Goal: Task Accomplishment & Management: Manage account settings

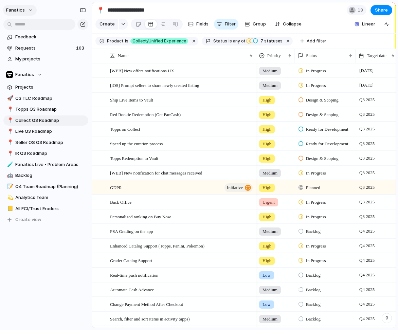
click at [18, 7] on span "fanatics" at bounding box center [15, 10] width 19 height 7
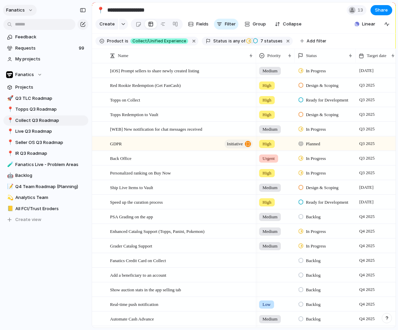
click at [26, 7] on button "fanatics" at bounding box center [20, 10] width 34 height 11
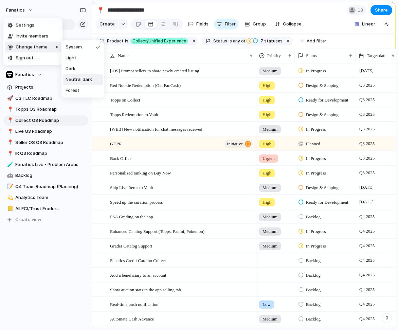
click at [84, 79] on span "Neutral dark" at bounding box center [79, 79] width 26 height 7
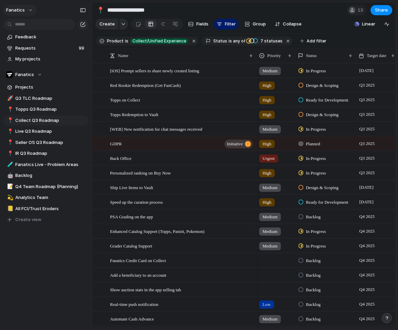
click at [23, 11] on span "fanatics" at bounding box center [15, 10] width 19 height 7
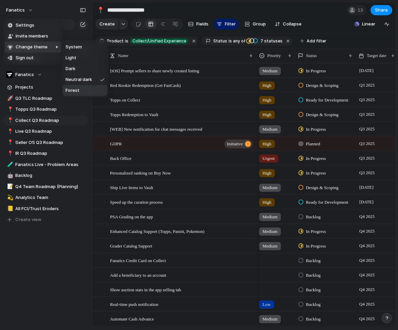
click at [90, 87] on li "Forest" at bounding box center [85, 90] width 44 height 11
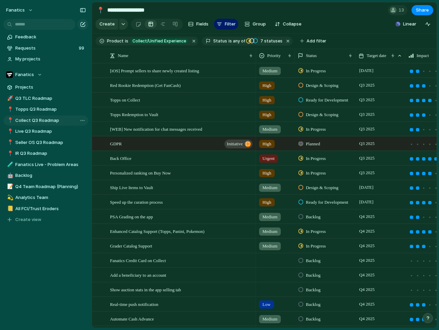
click at [28, 119] on span "Collect Q3 Roadmap" at bounding box center [50, 120] width 71 height 7
click at [123, 25] on div "button" at bounding box center [123, 24] width 5 height 3
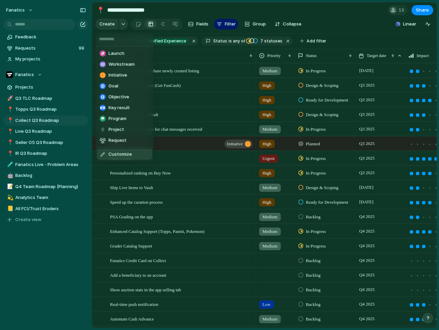
click at [39, 227] on div "Launch Workstream Initiative Goal Objective Key result Program Project Request …" at bounding box center [219, 165] width 439 height 330
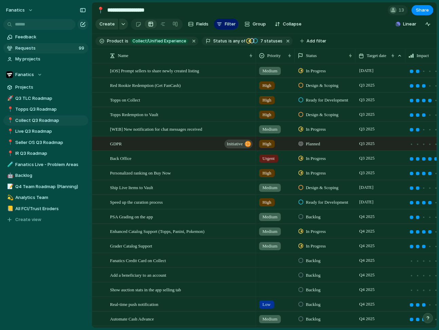
click at [37, 47] on span "Requests" at bounding box center [45, 48] width 61 height 7
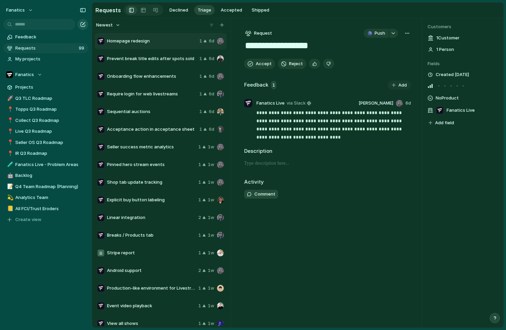
click at [84, 25] on div "button" at bounding box center [82, 24] width 5 height 5
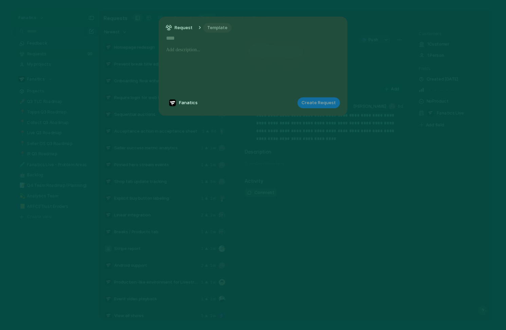
click at [212, 29] on span "Template" at bounding box center [217, 27] width 20 height 7
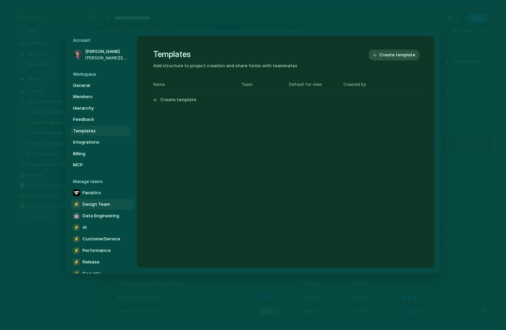
click at [100, 205] on span "Design Team" at bounding box center [95, 204] width 27 height 7
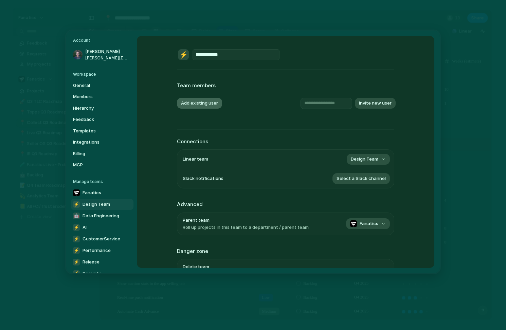
click at [218, 103] on button "Add existing user" at bounding box center [199, 103] width 45 height 11
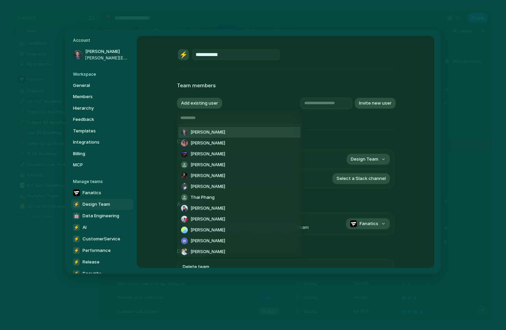
click at [217, 131] on span "[PERSON_NAME]" at bounding box center [207, 132] width 35 height 7
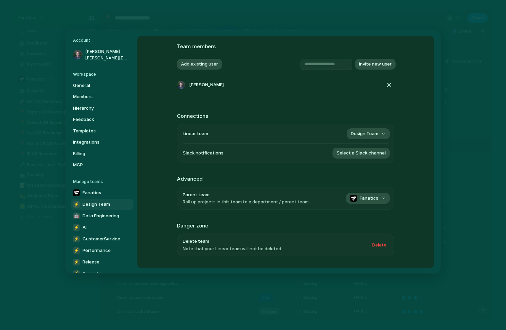
scroll to position [39, 0]
click at [379, 150] on span "Select a Slack channel" at bounding box center [360, 152] width 49 height 7
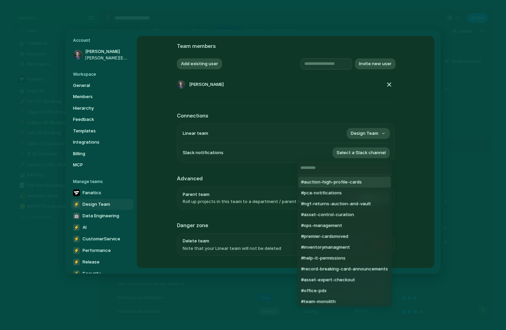
click at [402, 153] on div "#auction-high-profile-cards #pca-notifications #ngf-returns-auction-and-vault #…" at bounding box center [253, 165] width 506 height 330
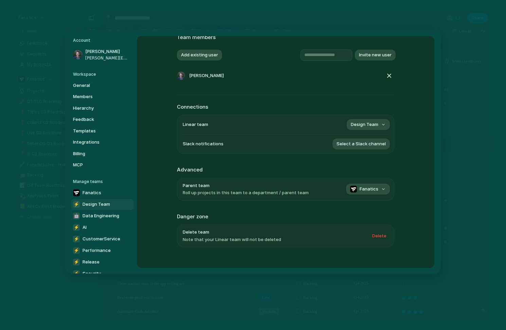
scroll to position [53, 0]
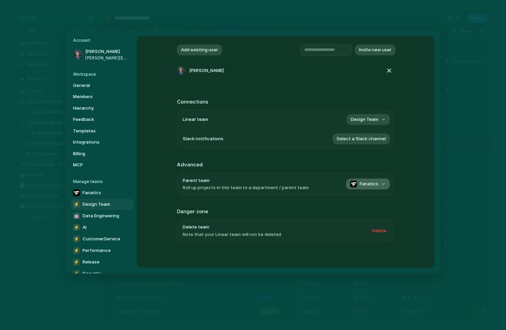
click at [379, 180] on button "Fanatics" at bounding box center [368, 184] width 44 height 11
click at [397, 186] on div "No team Fanatics 🤖 Data Engineering ⚡ AI ⚡ CustomerService ⚡ Performance ⚡ Rele…" at bounding box center [253, 165] width 506 height 330
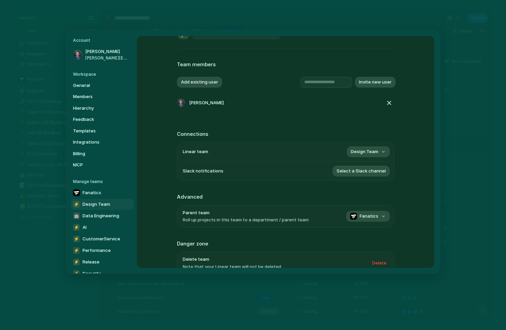
scroll to position [0, 0]
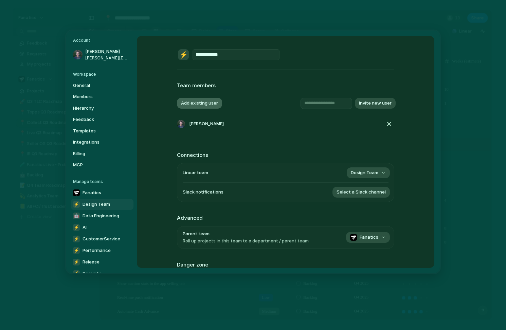
click at [196, 104] on button "Add existing user" at bounding box center [199, 103] width 45 height 11
type input "****"
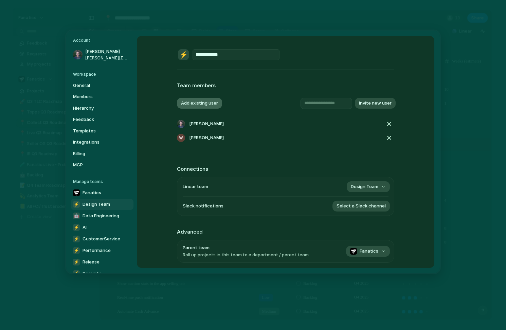
click at [200, 102] on button "Add existing user" at bounding box center [199, 103] width 45 height 11
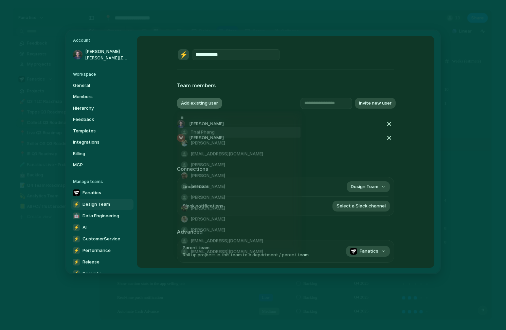
type input "*"
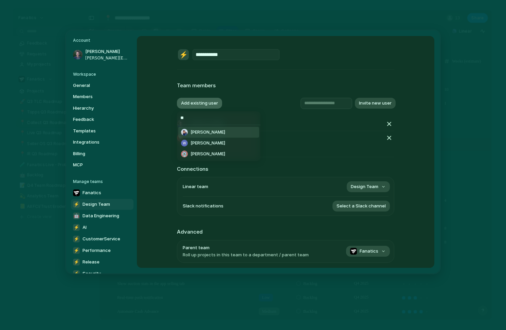
type input "*"
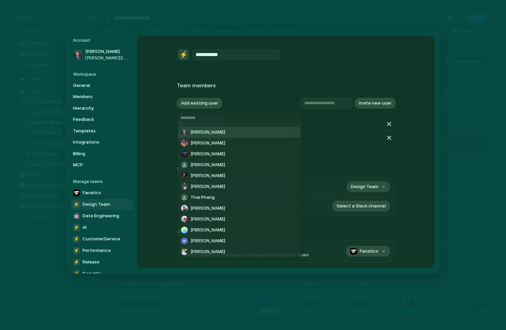
click at [397, 91] on div "[PERSON_NAME] [PERSON_NAME] [PERSON_NAME] [PERSON_NAME] [PERSON_NAME] [PERSON_N…" at bounding box center [253, 165] width 506 height 330
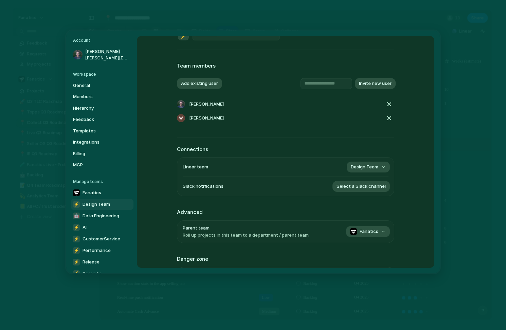
scroll to position [20, 0]
click at [366, 168] on span "Design Team" at bounding box center [364, 166] width 27 height 7
click at [366, 163] on span "Design Team" at bounding box center [364, 166] width 27 height 7
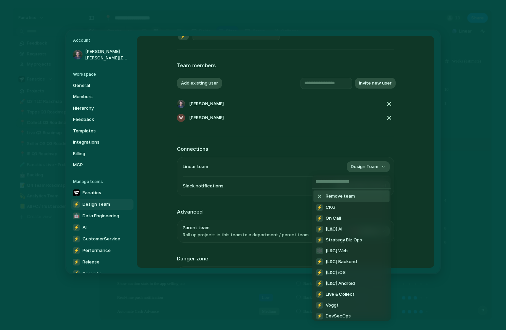
click at [363, 182] on input "text" at bounding box center [351, 182] width 79 height 14
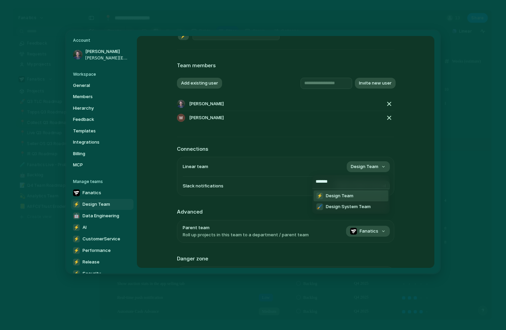
type input "******"
click at [351, 197] on span "Design Team" at bounding box center [339, 195] width 27 height 7
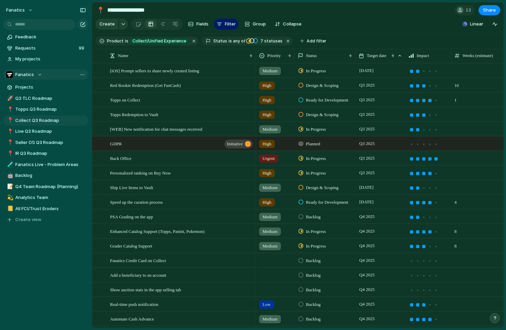
click at [38, 72] on div "Fanatics" at bounding box center [24, 74] width 36 height 7
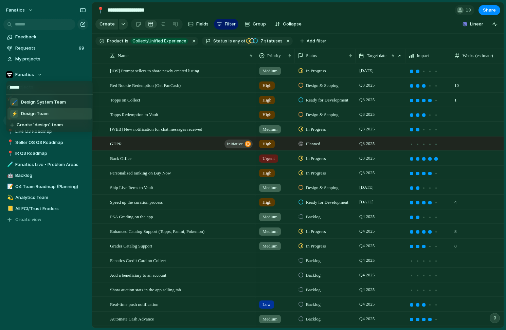
type input "******"
click at [31, 113] on span "Design Team" at bounding box center [34, 113] width 27 height 7
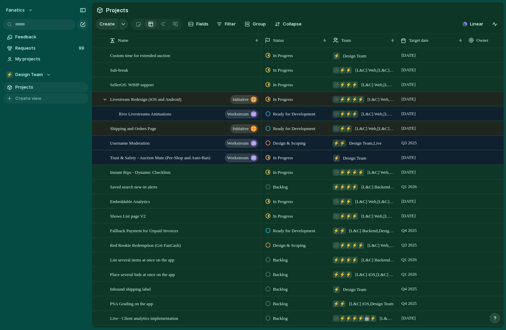
click at [39, 98] on span "Create view" at bounding box center [28, 98] width 26 height 7
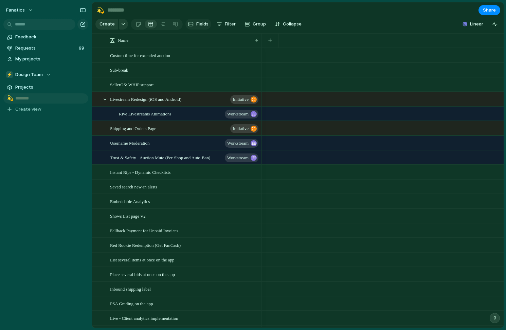
click at [205, 23] on span "Fields" at bounding box center [202, 24] width 12 height 7
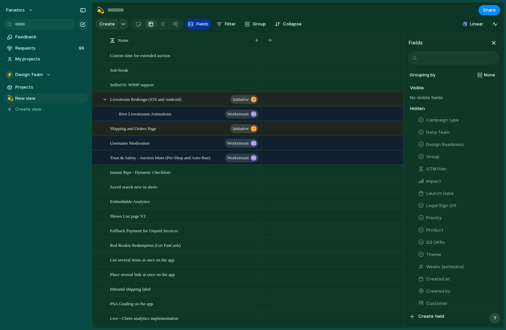
click at [205, 23] on span "Fields" at bounding box center [202, 24] width 12 height 7
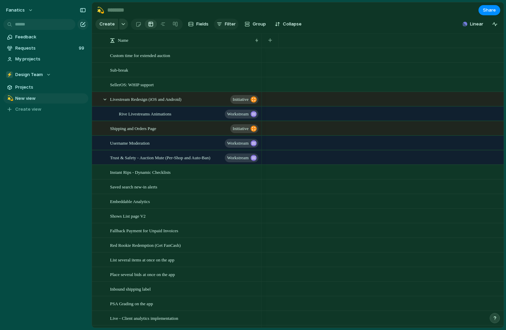
click at [224, 22] on button "Filter" at bounding box center [226, 24] width 24 height 11
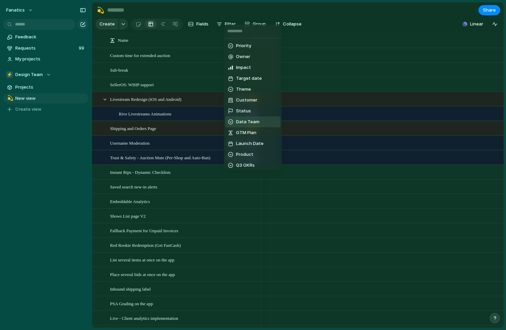
scroll to position [28, 0]
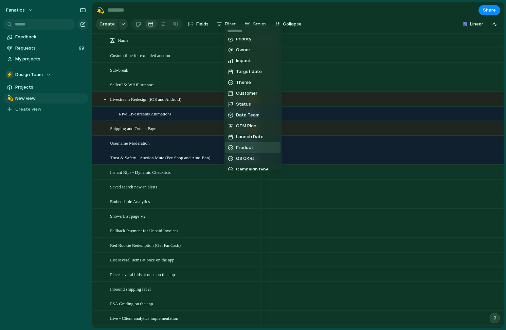
click at [258, 146] on li "Product" at bounding box center [252, 147] width 55 height 11
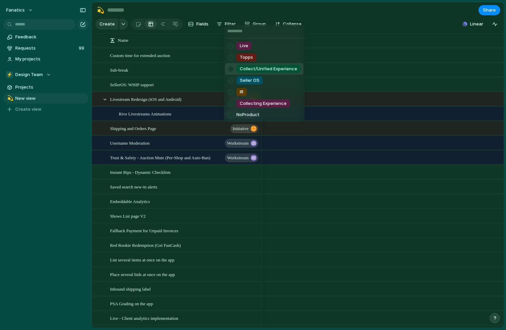
click at [230, 69] on div at bounding box center [231, 69] width 12 height 12
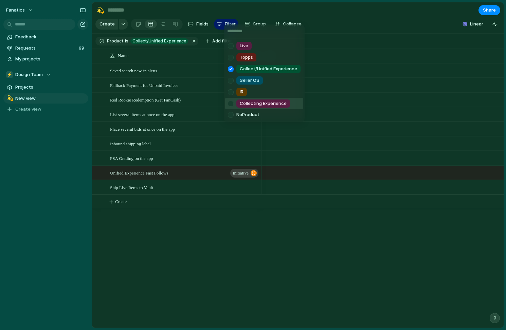
click at [229, 104] on div at bounding box center [231, 104] width 12 height 12
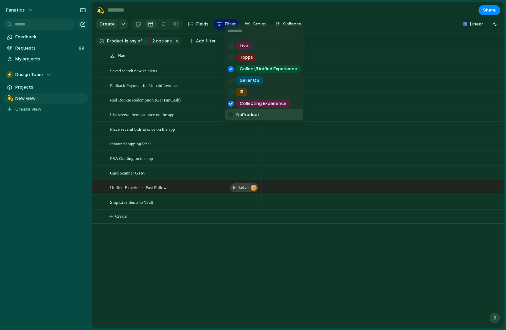
click at [151, 260] on div "Live Topps Collect/Unified Experience Seller OS IR Collecting Experience No Pro…" at bounding box center [253, 165] width 506 height 330
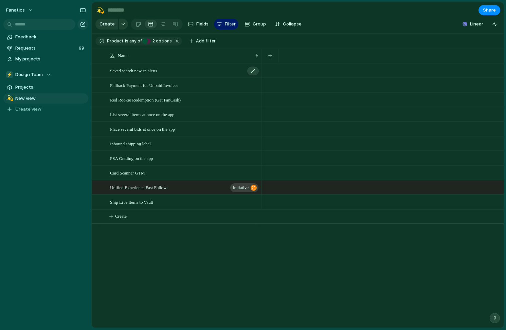
click at [151, 73] on span "Saved search new-in alerts" at bounding box center [133, 71] width 47 height 8
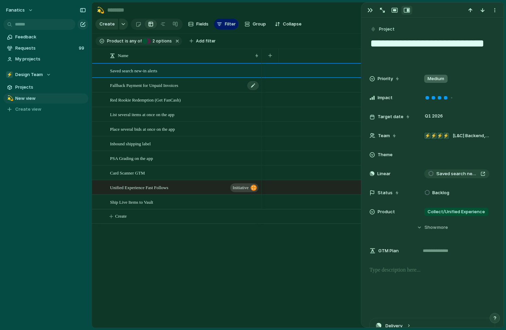
click at [166, 88] on span "Fallback Payment for Unpaid Invoices" at bounding box center [144, 85] width 68 height 8
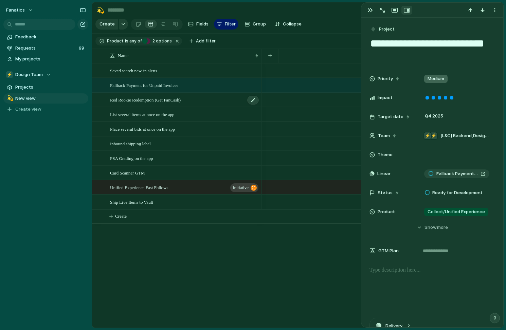
click at [172, 98] on span "Red Rookie Redemption (Get FanCash)" at bounding box center [145, 100] width 71 height 8
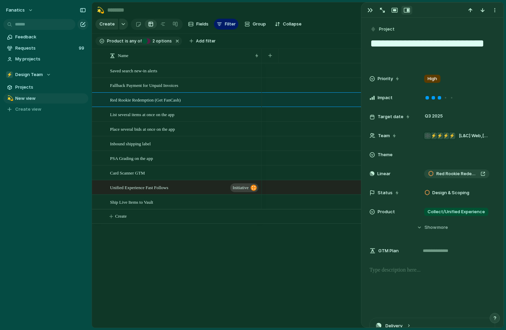
click at [228, 257] on div "Saved search new-in alerts Fallback Payment for Unpaid Invoices Red Rookie Rede…" at bounding box center [297, 195] width 411 height 264
click at [231, 24] on span "Filter" at bounding box center [230, 24] width 11 height 7
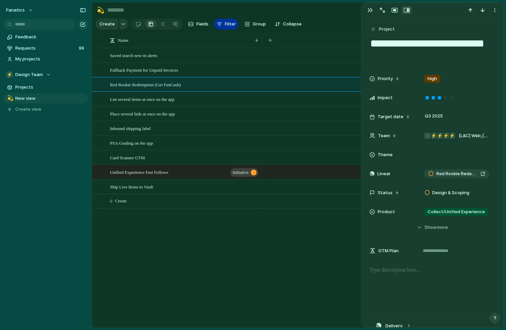
click at [217, 27] on div "button" at bounding box center [219, 23] width 5 height 5
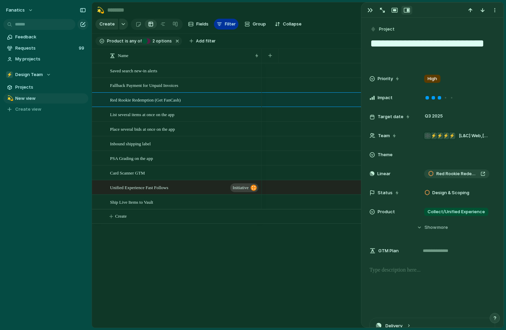
click at [225, 27] on span "Filter" at bounding box center [230, 24] width 11 height 7
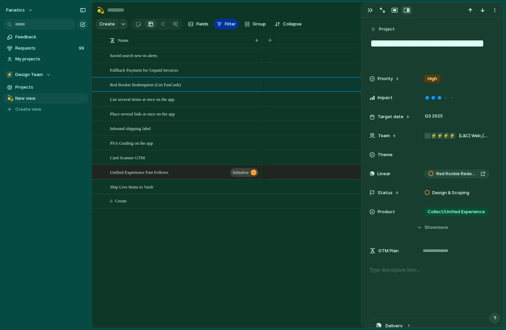
click at [225, 27] on span "Filter" at bounding box center [230, 24] width 11 height 7
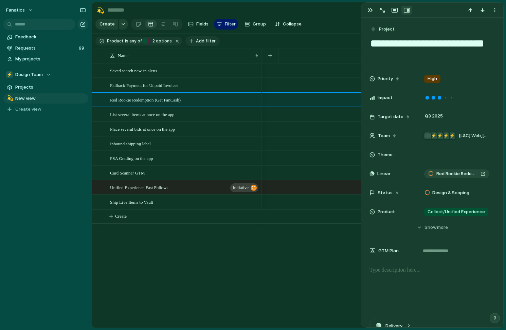
click at [196, 42] on span "Add filter" at bounding box center [206, 41] width 20 height 6
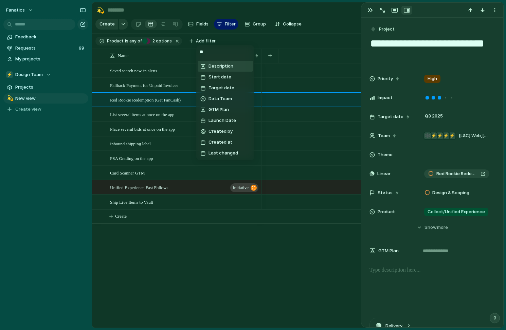
type input "***"
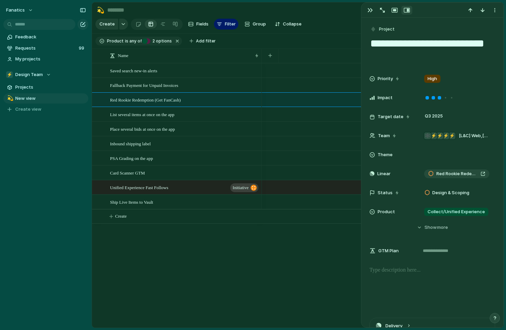
click at [275, 250] on div at bounding box center [383, 195] width 242 height 264
click at [433, 224] on span "Show" at bounding box center [430, 227] width 12 height 7
click at [333, 277] on div at bounding box center [383, 195] width 242 height 264
click at [372, 9] on div "button" at bounding box center [369, 9] width 5 height 5
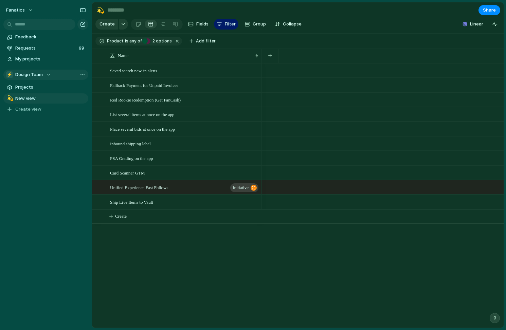
click at [33, 76] on span "Design Team" at bounding box center [28, 74] width 27 height 7
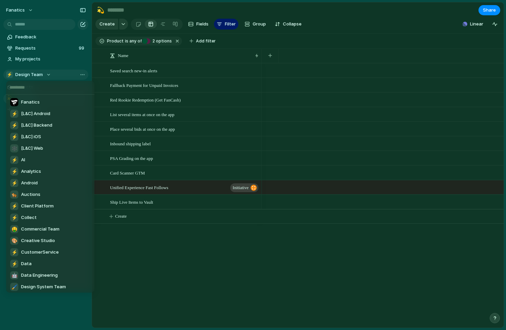
click at [33, 76] on div "Fanatics ⚡ [L&C] Android ⚡ [L&C] Backend ⚡ [L&C] iOS 🕸 [L&C] Web ⚡ AI ⚡ Analyti…" at bounding box center [253, 165] width 506 height 330
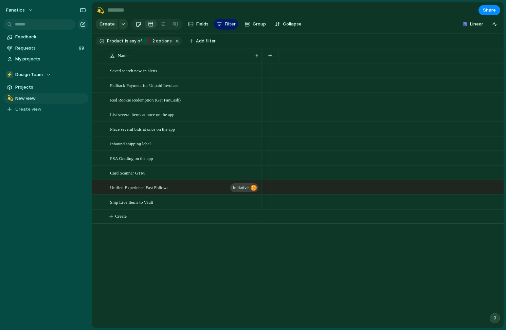
click at [138, 24] on div at bounding box center [138, 24] width 6 height 11
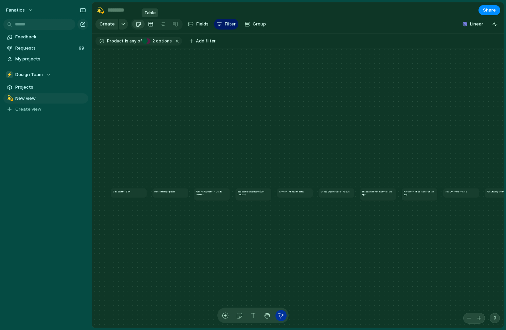
click at [152, 22] on link at bounding box center [151, 24] width 12 height 11
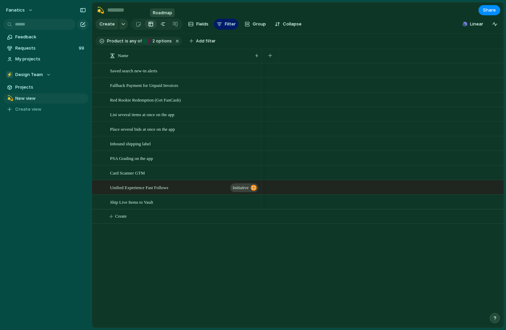
click at [163, 24] on div at bounding box center [162, 24] width 5 height 11
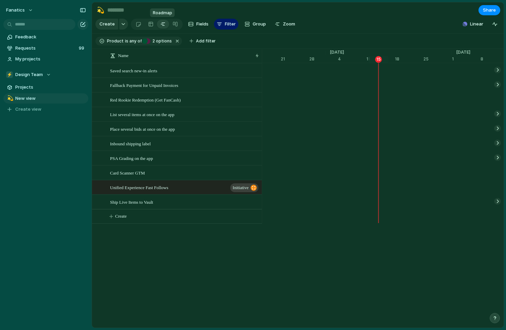
scroll to position [0, 4401]
click at [175, 24] on div at bounding box center [174, 24] width 5 height 11
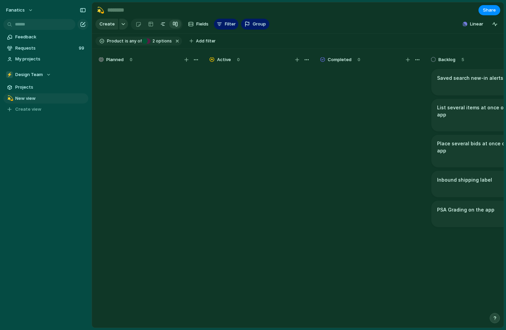
click at [162, 26] on div at bounding box center [162, 24] width 5 height 11
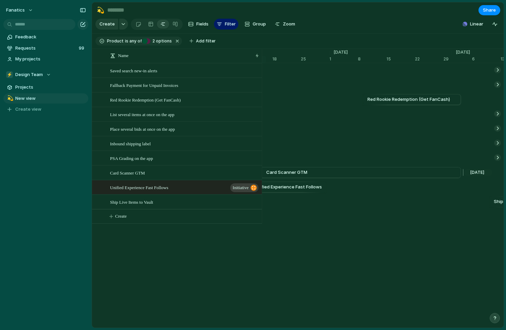
scroll to position [0, 4528]
click at [247, 23] on div "button" at bounding box center [246, 23] width 5 height 5
click at [246, 21] on div "Priority Owner Impact Theme Customer Status Data Team Product Q3 OKRs Campaign …" at bounding box center [253, 165] width 506 height 330
click at [284, 26] on span "Zoom" at bounding box center [289, 24] width 12 height 7
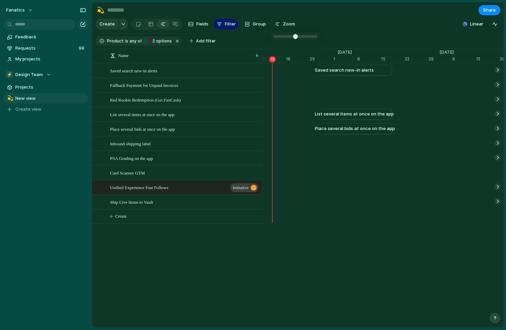
type input "**"
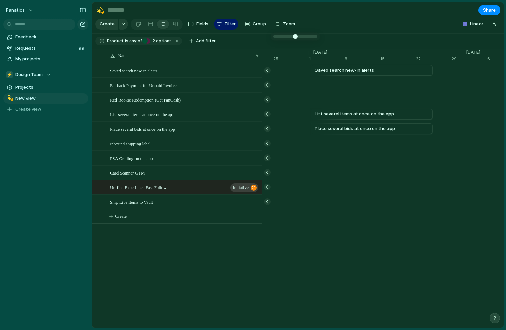
scroll to position [0, 5691]
drag, startPoint x: 294, startPoint y: 36, endPoint x: 298, endPoint y: 38, distance: 4.0
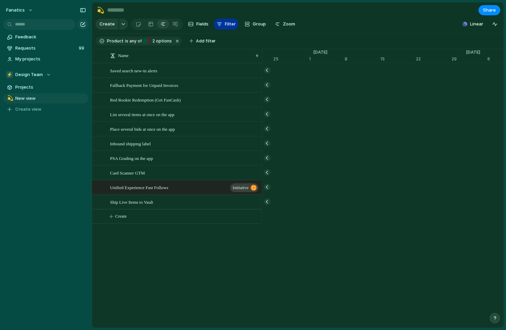
click at [233, 24] on span "Filter" at bounding box center [230, 24] width 11 height 7
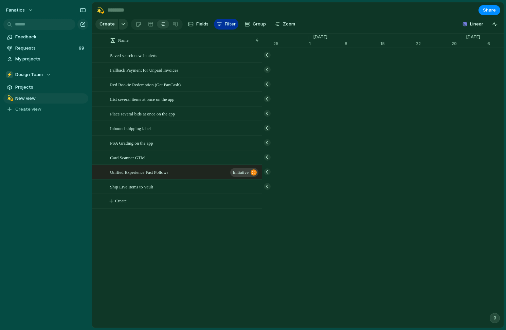
click at [233, 24] on span "Filter" at bounding box center [230, 24] width 11 height 7
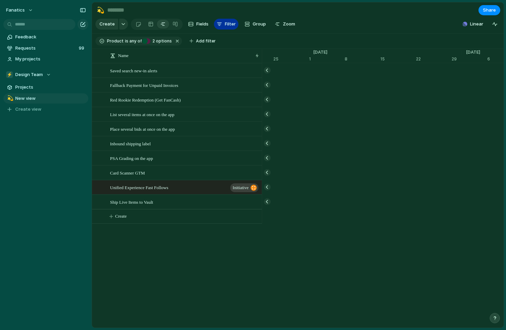
click at [233, 24] on span "Filter" at bounding box center [230, 24] width 11 height 7
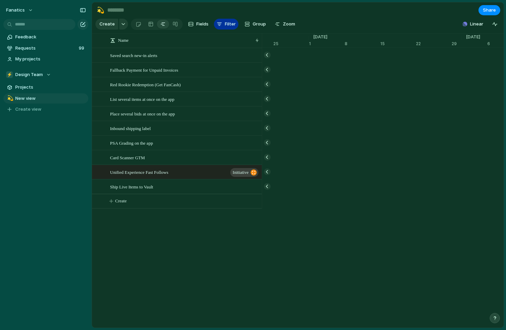
click at [233, 24] on span "Filter" at bounding box center [230, 24] width 11 height 7
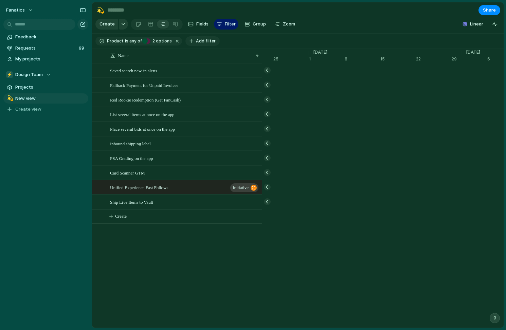
click at [200, 43] on span "Add filter" at bounding box center [206, 41] width 20 height 6
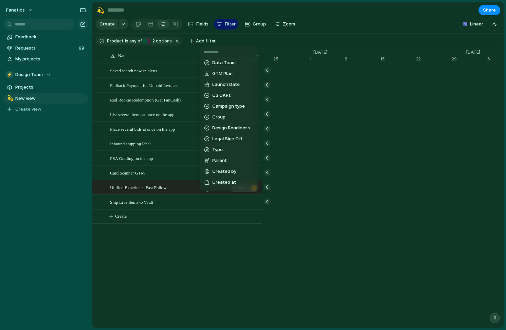
scroll to position [110, 0]
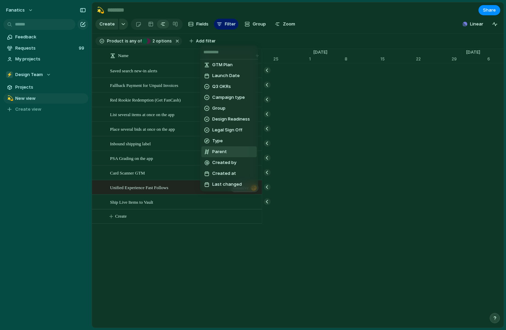
click at [135, 42] on div "Description Start date Priority Owner Impact Target date Theme Customer Status …" at bounding box center [253, 165] width 506 height 330
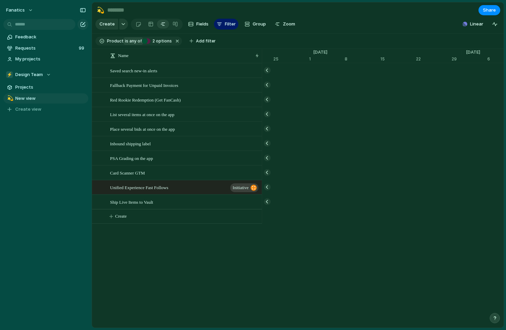
click at [128, 42] on span "any of" at bounding box center [134, 41] width 13 height 6
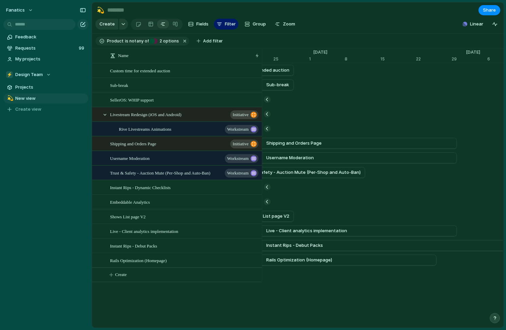
click at [118, 42] on span "Product" at bounding box center [115, 41] width 17 height 6
click at [164, 39] on span "2 options" at bounding box center [167, 41] width 21 height 6
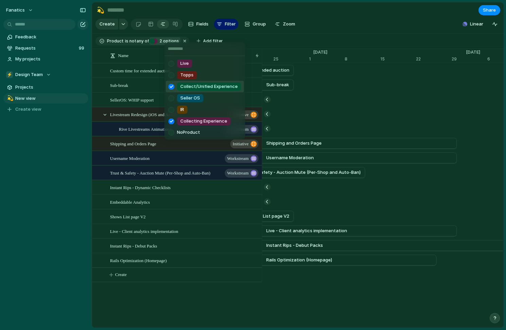
click at [136, 44] on div "Live Topps Collect/Unified Experience Seller OS IR Collecting Experience No Pro…" at bounding box center [253, 165] width 506 height 330
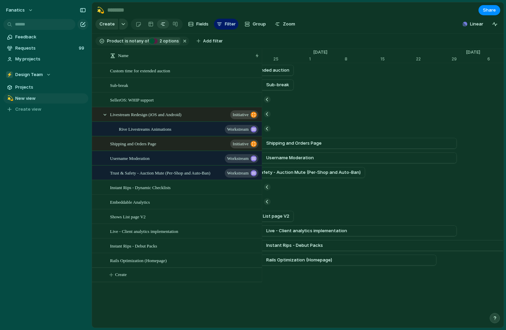
click at [138, 40] on span "any of" at bounding box center [142, 41] width 13 height 6
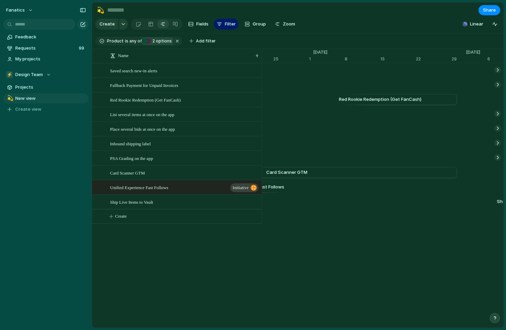
click at [202, 245] on div "Name Saved search new-in alerts Fallback Payment for Unpaid Invoices Red Rookie…" at bounding box center [297, 188] width 411 height 279
click at [170, 200] on div "Ship Live Items to Vault" at bounding box center [184, 202] width 149 height 14
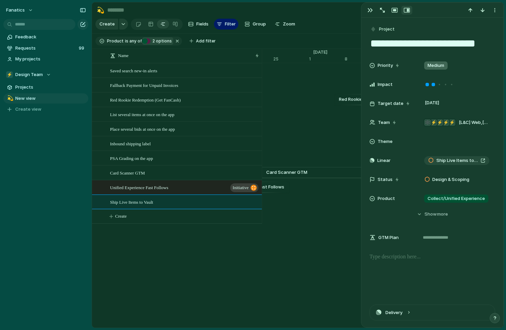
click at [165, 228] on div "Name Saved search new-in alerts Fallback Payment for Unpaid Invoices Red Rookie…" at bounding box center [177, 151] width 170 height 177
click at [42, 38] on span "Feedback" at bounding box center [50, 37] width 71 height 7
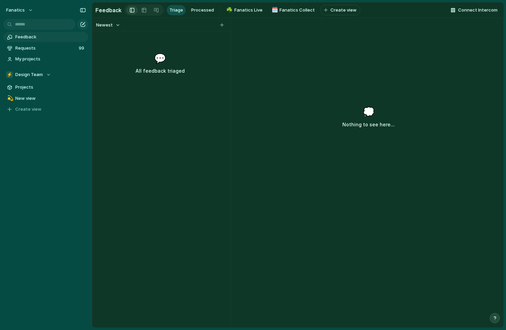
click at [138, 59] on div "💬 All feedback triaged" at bounding box center [159, 63] width 133 height 24
click at [193, 9] on span "Processed" at bounding box center [202, 10] width 23 height 7
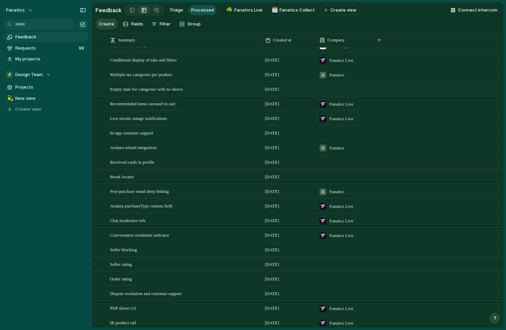
scroll to position [1754, 0]
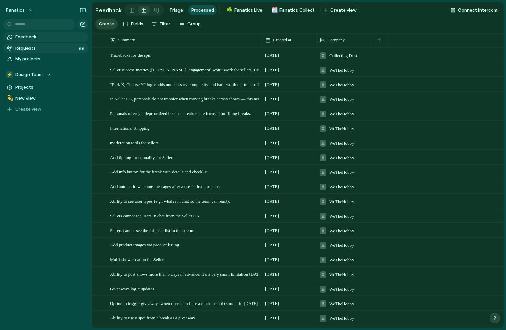
click at [27, 50] on span "Requests" at bounding box center [45, 48] width 61 height 7
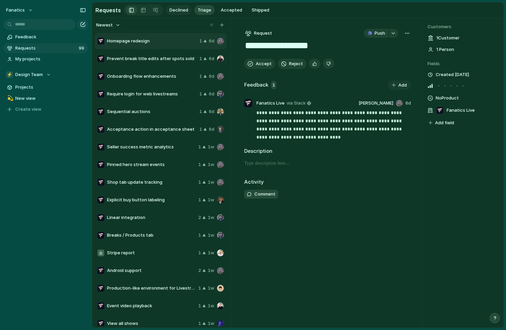
click at [176, 7] on span "Declined" at bounding box center [178, 10] width 19 height 7
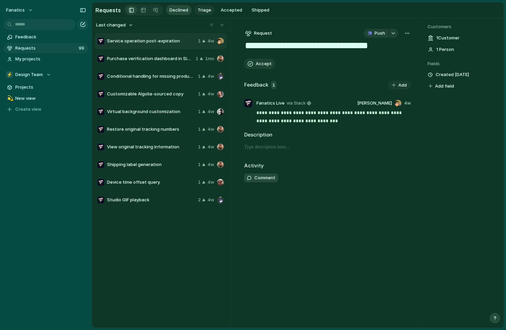
click at [205, 11] on span "Triage" at bounding box center [205, 10] width 14 height 7
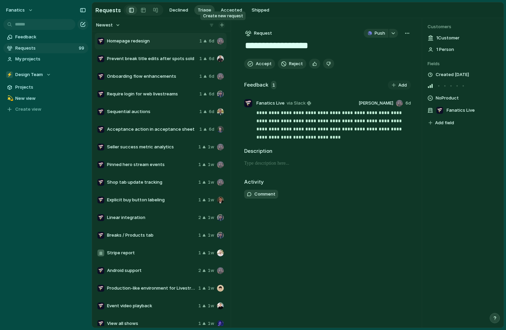
click at [222, 25] on div "button" at bounding box center [222, 25] width 4 height 4
click at [220, 26] on div "button" at bounding box center [222, 25] width 4 height 4
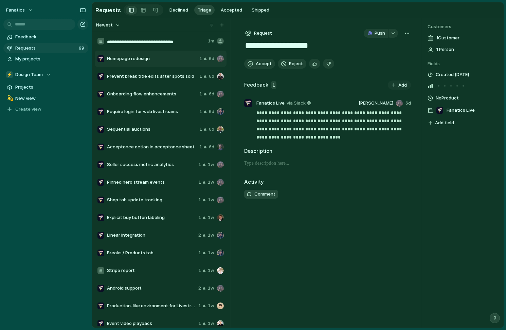
type input "**********"
click at [182, 41] on input "**********" at bounding box center [156, 41] width 98 height 7
click at [204, 41] on input "**********" at bounding box center [156, 41] width 98 height 7
click at [359, 204] on div "**********" at bounding box center [327, 173] width 188 height 310
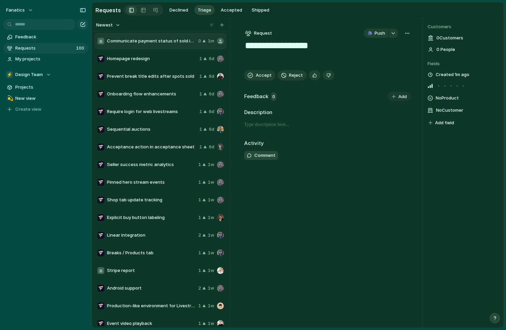
click at [162, 40] on span "Communicate payment status of sold items" at bounding box center [151, 41] width 89 height 7
click at [445, 49] on span "0 People" at bounding box center [445, 49] width 19 height 7
click at [443, 77] on span "Created 1m ago" at bounding box center [453, 74] width 34 height 7
click at [443, 99] on span "No Product" at bounding box center [447, 98] width 23 height 8
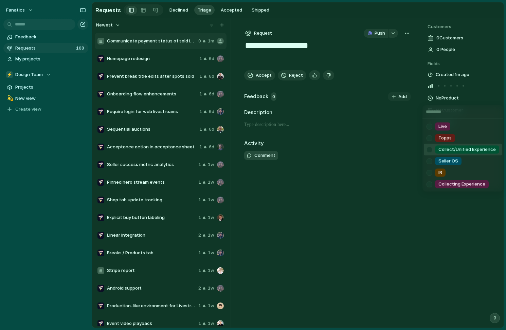
click at [432, 149] on div at bounding box center [429, 150] width 12 height 12
click at [409, 138] on div "Live Topps Collect/Unified Experience Seller OS IR Collecting Experience" at bounding box center [253, 165] width 506 height 330
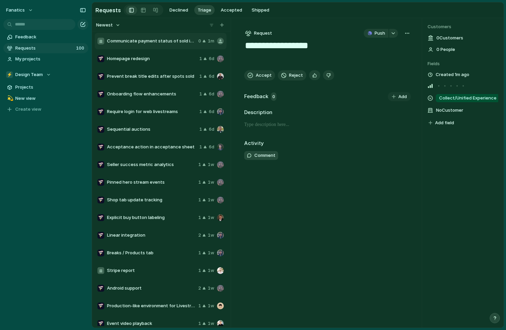
click at [445, 113] on span "No Customer" at bounding box center [449, 110] width 27 height 8
click at [395, 134] on div "Li9 FilfthBomb East Coast Breakers Pickbin Sports Cards Collecting Dust [PERSON…" at bounding box center [253, 165] width 506 height 330
click at [271, 100] on span "0" at bounding box center [273, 96] width 5 height 9
click at [404, 97] on span "Add" at bounding box center [402, 96] width 8 height 7
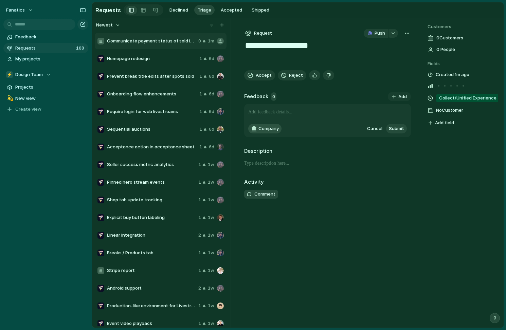
click at [260, 132] on span "Company" at bounding box center [268, 128] width 20 height 7
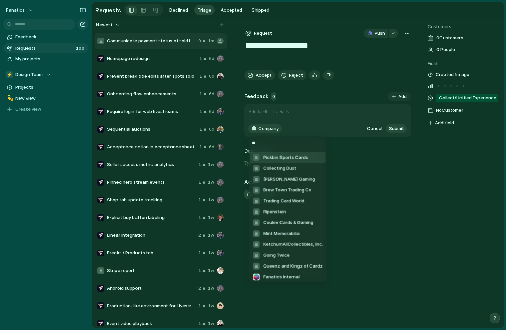
type input "*"
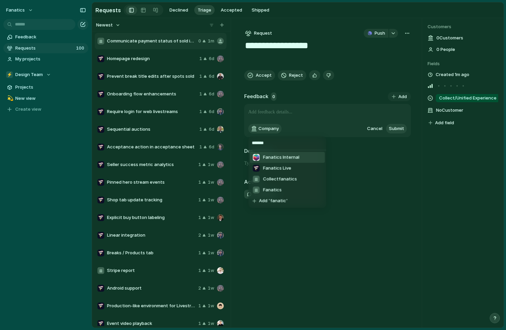
type input "********"
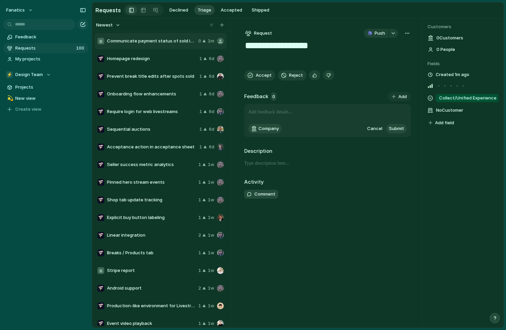
click at [298, 114] on p at bounding box center [327, 112] width 159 height 8
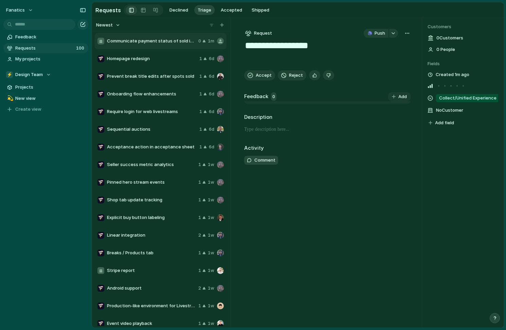
click at [307, 198] on div "**********" at bounding box center [327, 173] width 188 height 310
click at [270, 130] on div at bounding box center [327, 127] width 167 height 13
click at [265, 124] on p at bounding box center [327, 125] width 167 height 8
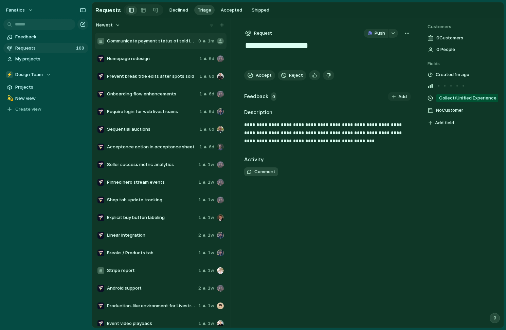
click at [276, 126] on p "**********" at bounding box center [327, 133] width 166 height 24
click at [272, 125] on p "**********" at bounding box center [327, 133] width 166 height 24
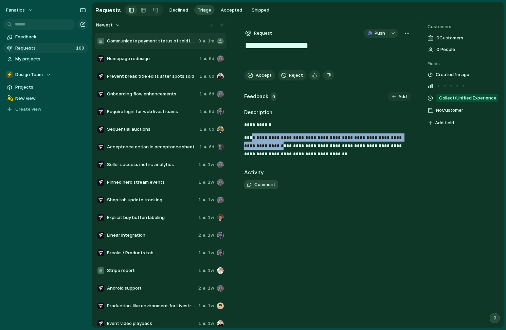
click at [255, 142] on p "**********" at bounding box center [327, 145] width 166 height 24
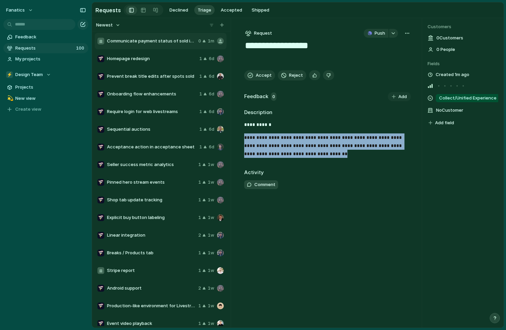
click at [255, 142] on p "**********" at bounding box center [327, 145] width 166 height 24
click at [317, 250] on div "**********" at bounding box center [327, 173] width 188 height 310
click at [386, 234] on div "**********" at bounding box center [327, 173] width 188 height 310
click at [440, 111] on span "No Customer" at bounding box center [449, 110] width 27 height 8
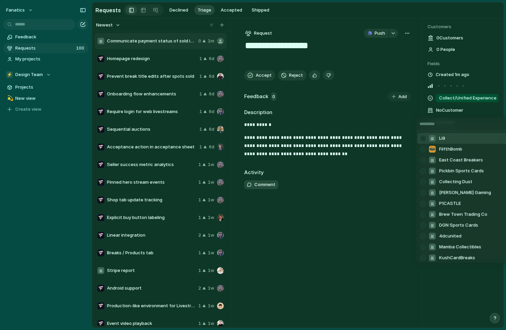
click at [440, 111] on div "Li9 FilfthBomb East Coast Breakers Pickbin Sports Cards Collecting Dust [PERSON…" at bounding box center [253, 165] width 506 height 330
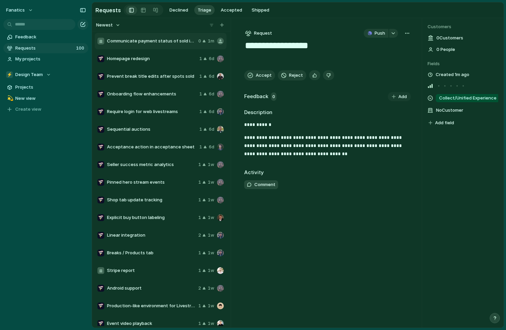
click at [407, 35] on div "button" at bounding box center [406, 33] width 5 height 5
click at [408, 33] on div "Copy link Merge Move to [GEOGRAPHIC_DATA]" at bounding box center [253, 165] width 506 height 330
click at [35, 36] on span "Feedback" at bounding box center [50, 37] width 71 height 7
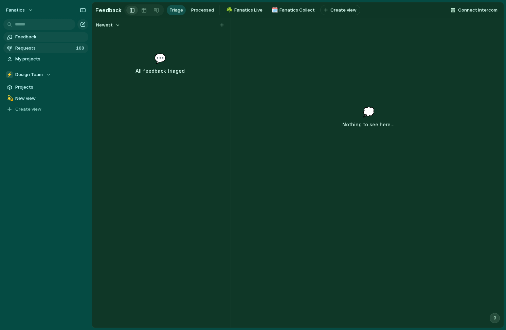
click at [32, 49] on span "Requests" at bounding box center [44, 48] width 59 height 7
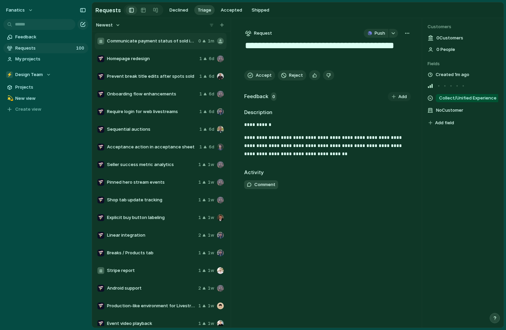
click at [100, 42] on div at bounding box center [100, 41] width 7 height 7
click at [101, 57] on div at bounding box center [100, 58] width 7 height 7
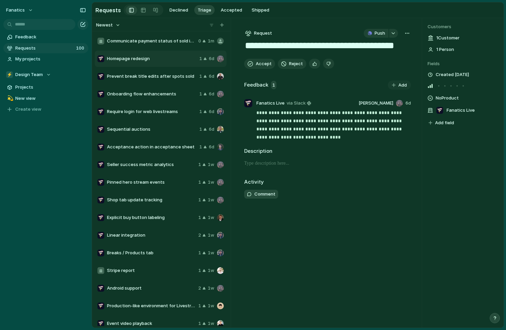
click at [128, 44] on span "Communicate payment status of sold items" at bounding box center [151, 41] width 89 height 7
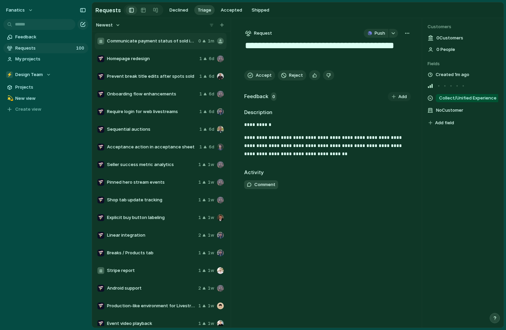
click at [127, 56] on span "Homepage redesign" at bounding box center [152, 58] width 90 height 7
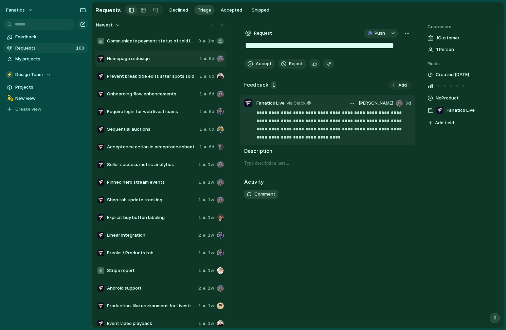
click at [288, 125] on p "**********" at bounding box center [333, 125] width 154 height 33
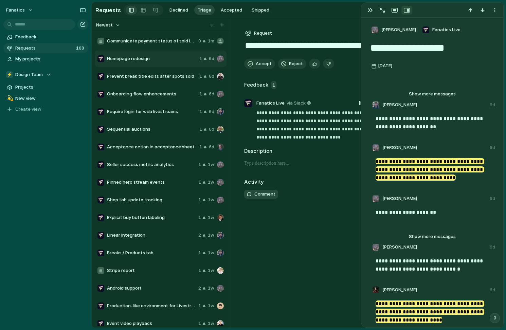
click at [324, 230] on div "**********" at bounding box center [327, 173] width 188 height 310
click at [369, 12] on div "button" at bounding box center [369, 9] width 5 height 5
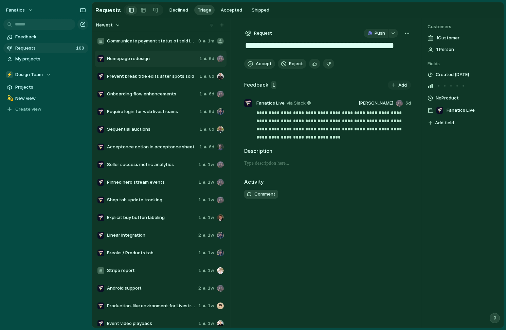
click at [162, 38] on span "Communicate payment status of sold items" at bounding box center [151, 41] width 89 height 7
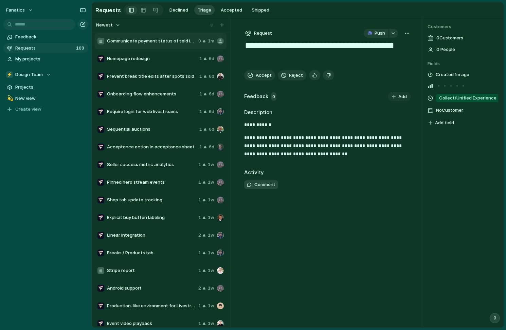
click at [100, 57] on div at bounding box center [100, 58] width 7 height 7
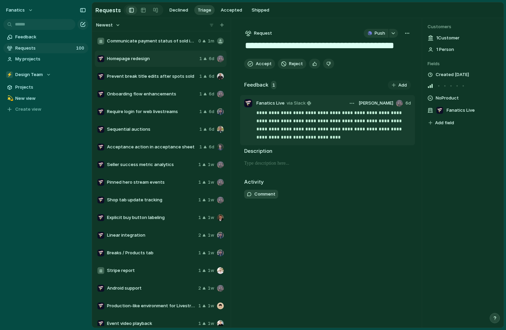
click at [248, 103] on div at bounding box center [248, 103] width 8 height 8
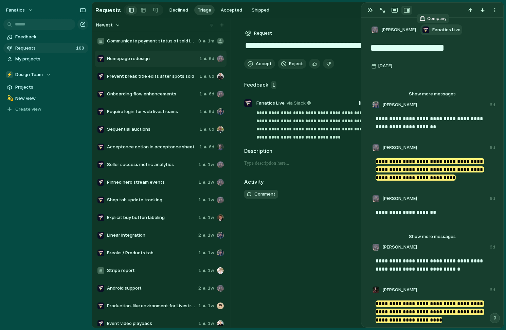
click at [432, 28] on span "Fanatics Live" at bounding box center [446, 29] width 28 height 7
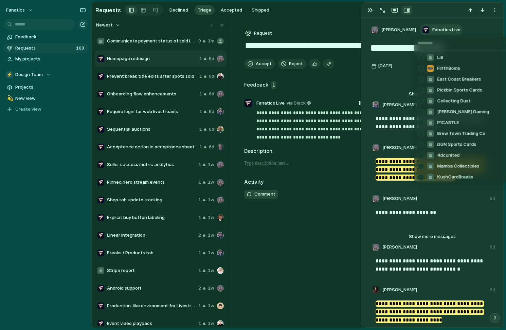
click at [430, 28] on div "Li9 FilfthBomb East Coast Breakers Pickbin Sports Cards Collecting Dust [PERSON…" at bounding box center [253, 165] width 506 height 330
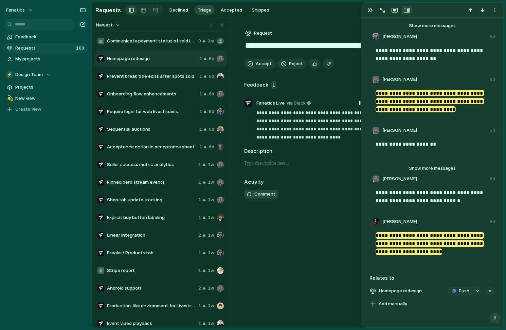
scroll to position [69, 0]
click at [372, 14] on button "button" at bounding box center [370, 10] width 11 height 9
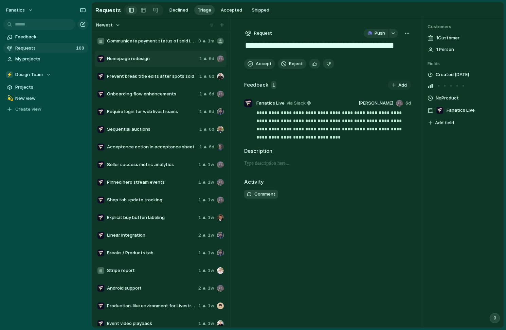
click at [179, 43] on span "Communicate payment status of sold items" at bounding box center [151, 41] width 89 height 7
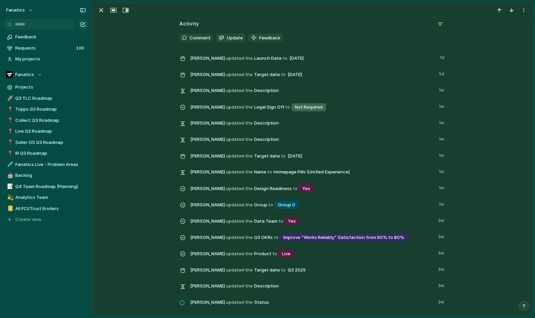
scroll to position [119, 0]
